Goal: Go to known website: Access a specific website the user already knows

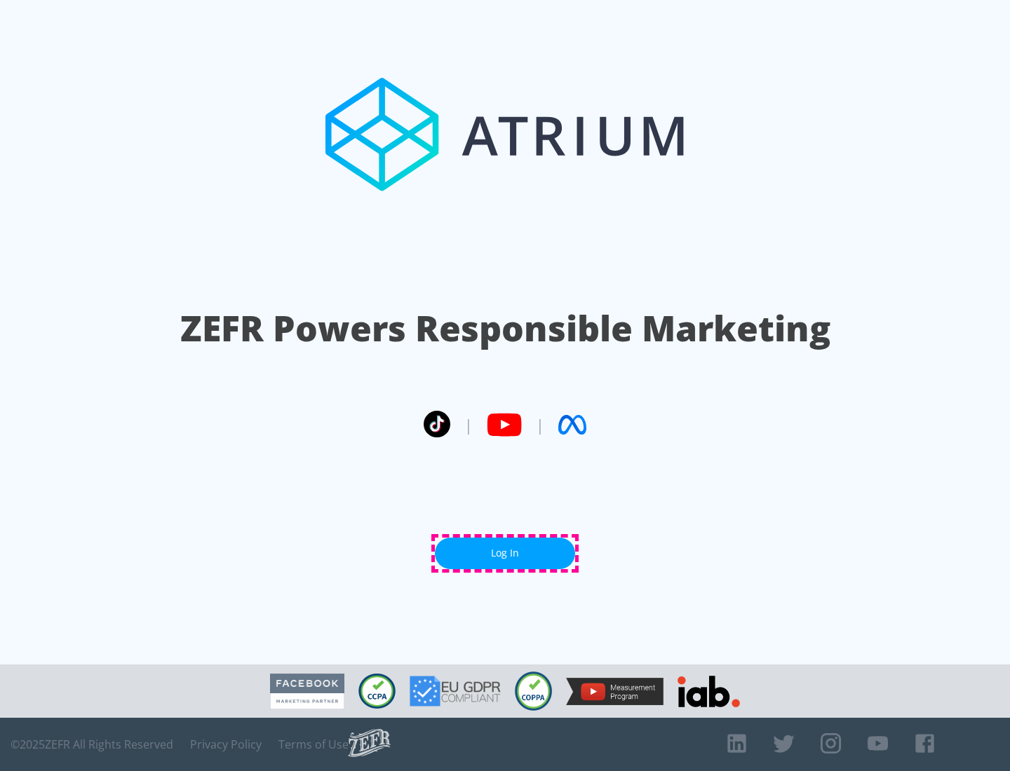
click at [505, 553] on link "Log In" at bounding box center [505, 554] width 140 height 32
